Goal: Task Accomplishment & Management: Complete application form

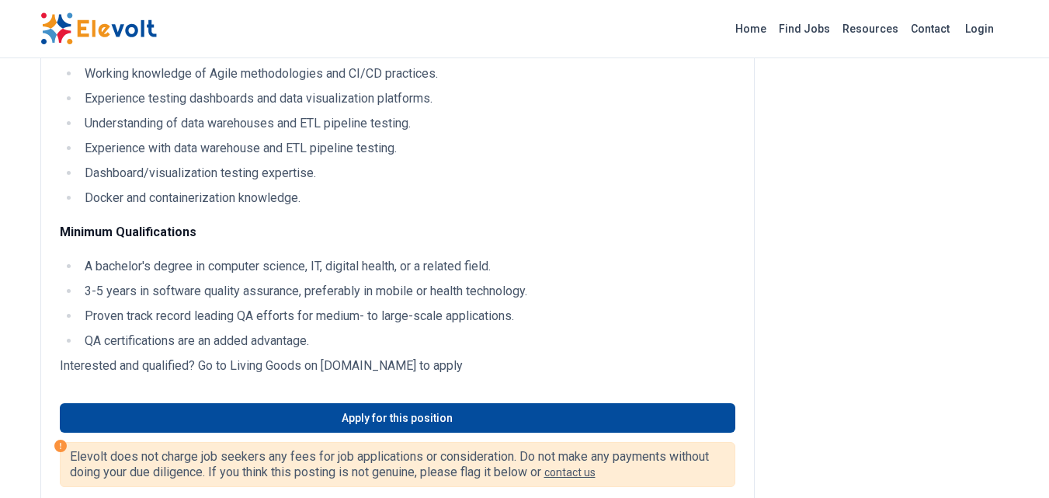
scroll to position [597, 0]
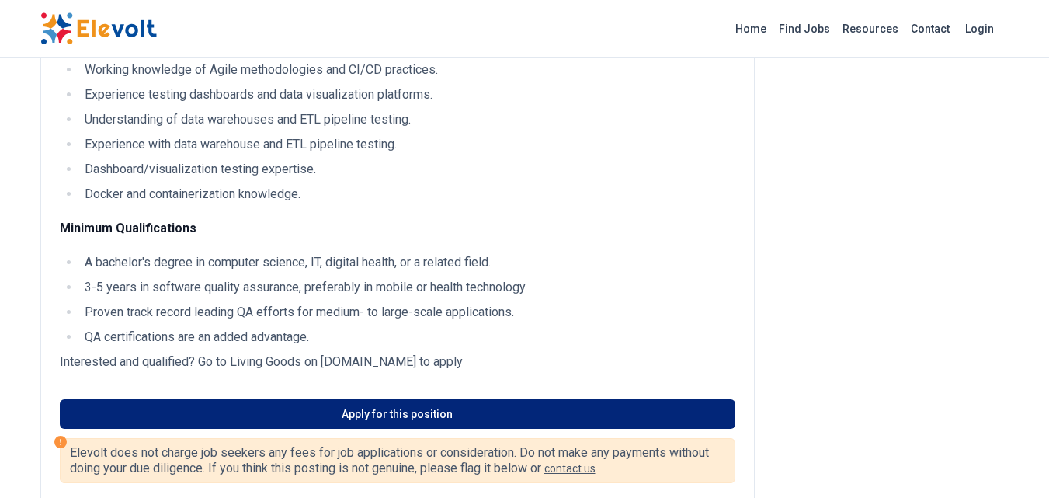
click at [454, 408] on link "Apply for this position" at bounding box center [397, 413] width 675 height 29
